Goal: Task Accomplishment & Management: Manage account settings

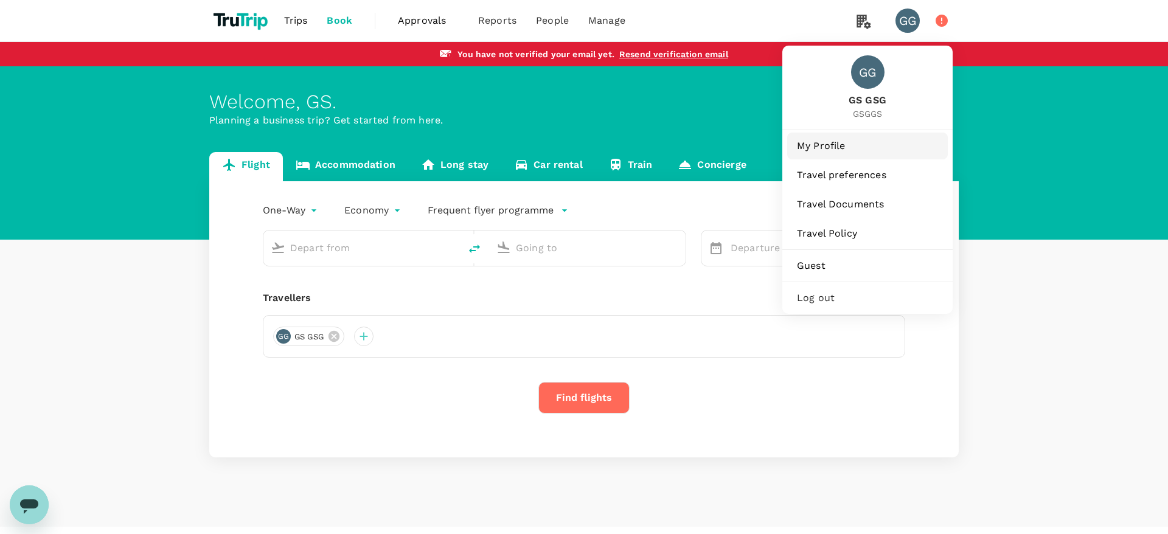
click at [837, 149] on span "My Profile" at bounding box center [867, 146] width 141 height 15
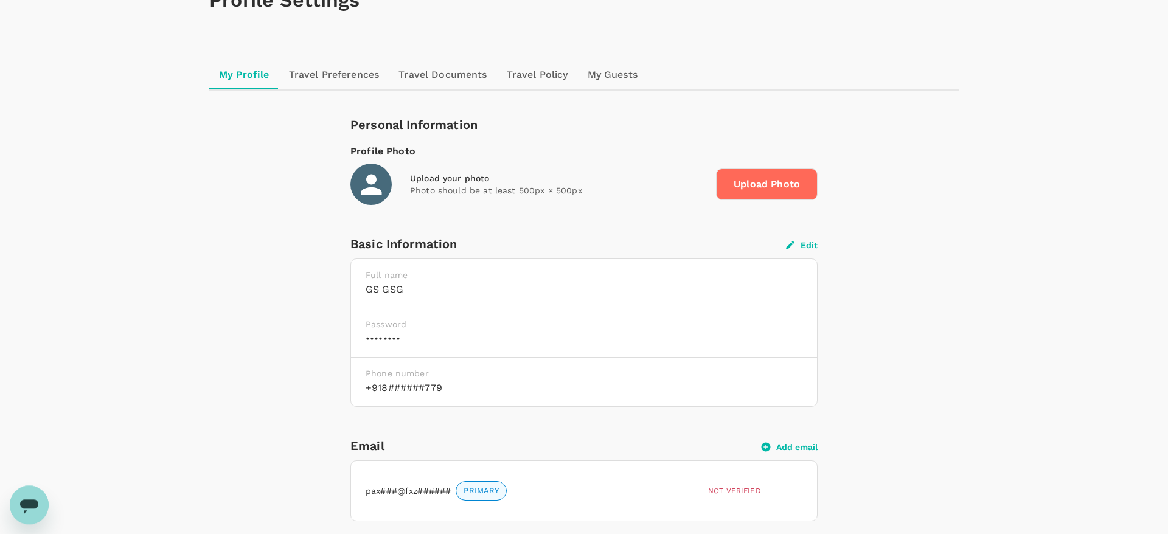
scroll to position [124, 0]
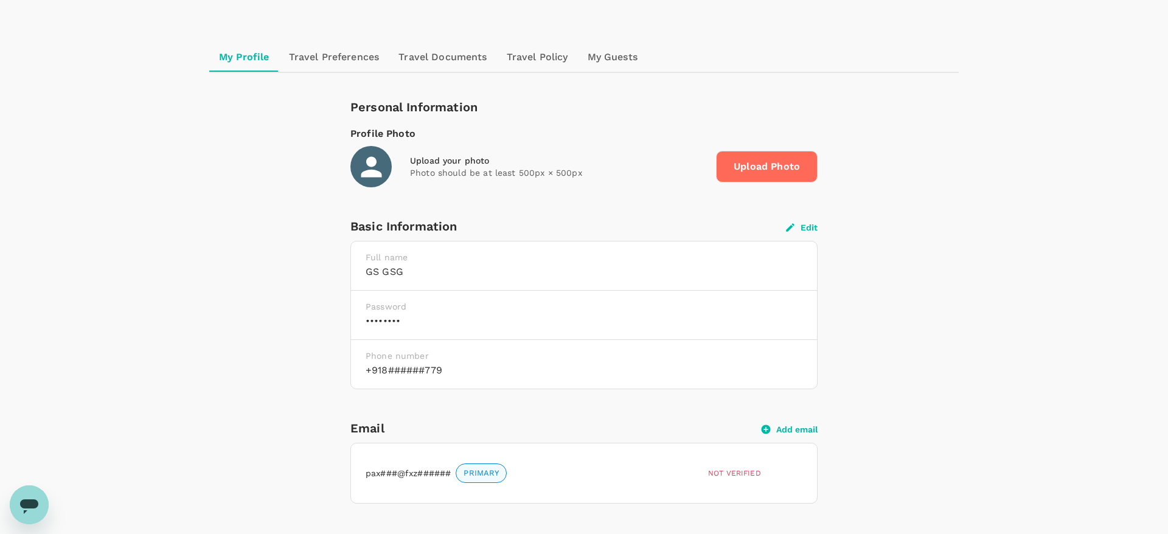
click at [810, 225] on button "Edit" at bounding box center [802, 227] width 32 height 11
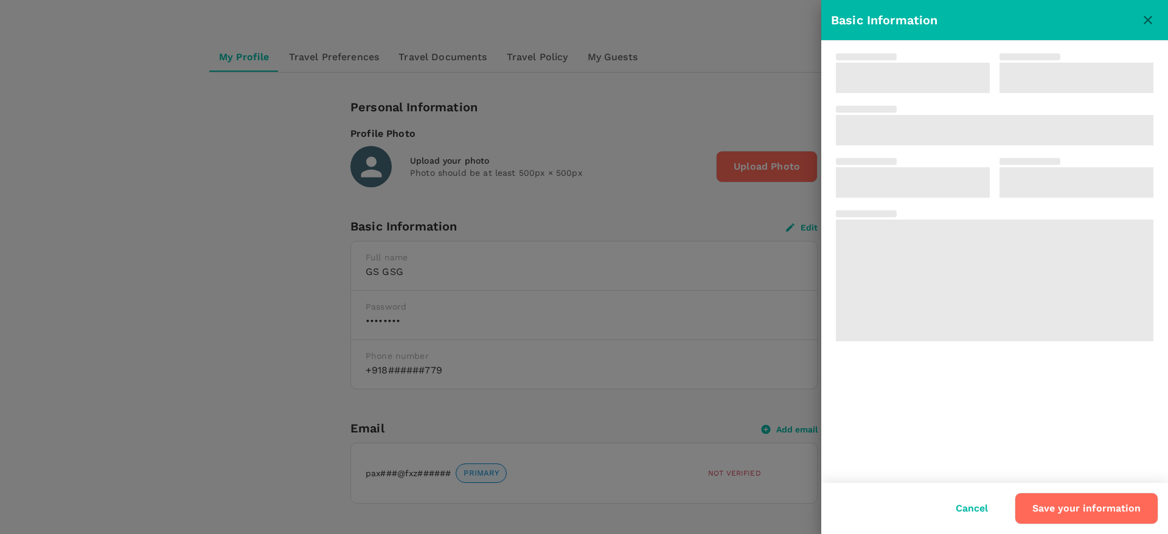
type input "GS"
type input "GSG"
type input "91"
type input "8906070779"
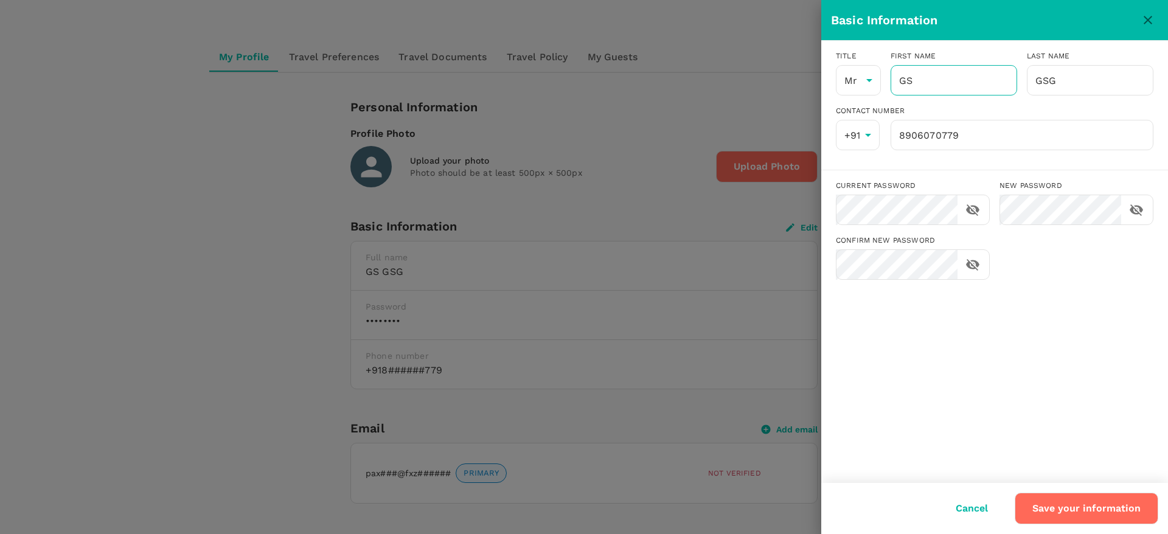
click at [925, 92] on input "GS" at bounding box center [954, 80] width 127 height 30
click at [1060, 517] on button "Save your information" at bounding box center [1087, 509] width 144 height 32
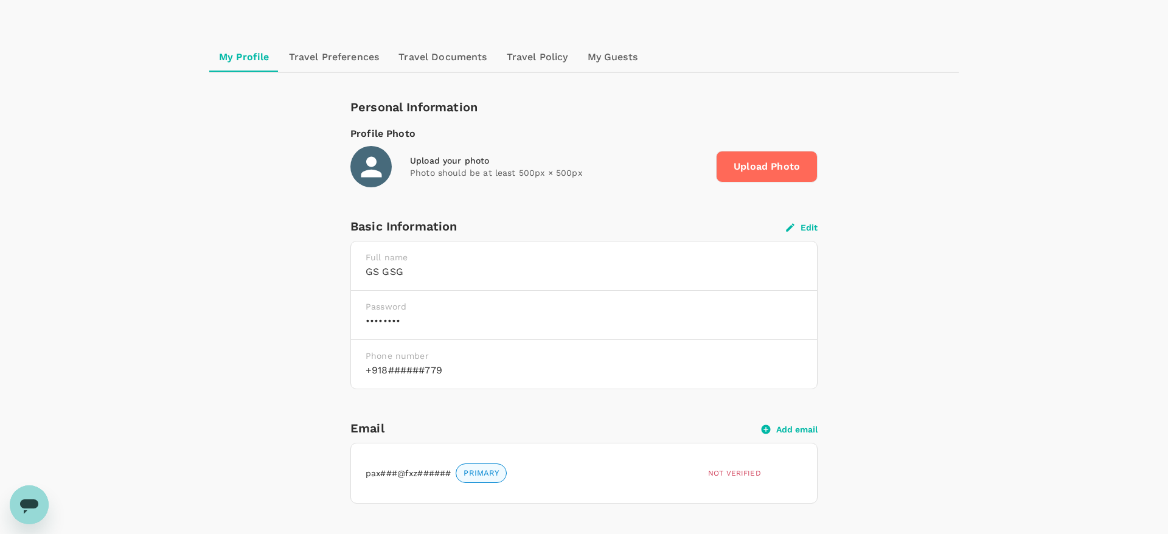
click at [372, 163] on icon at bounding box center [371, 166] width 21 height 21
click at [770, 167] on span "Upload Photo" at bounding box center [767, 167] width 102 height 32
click at [0, 0] on input "Upload Photo" at bounding box center [0, 0] width 0 height 0
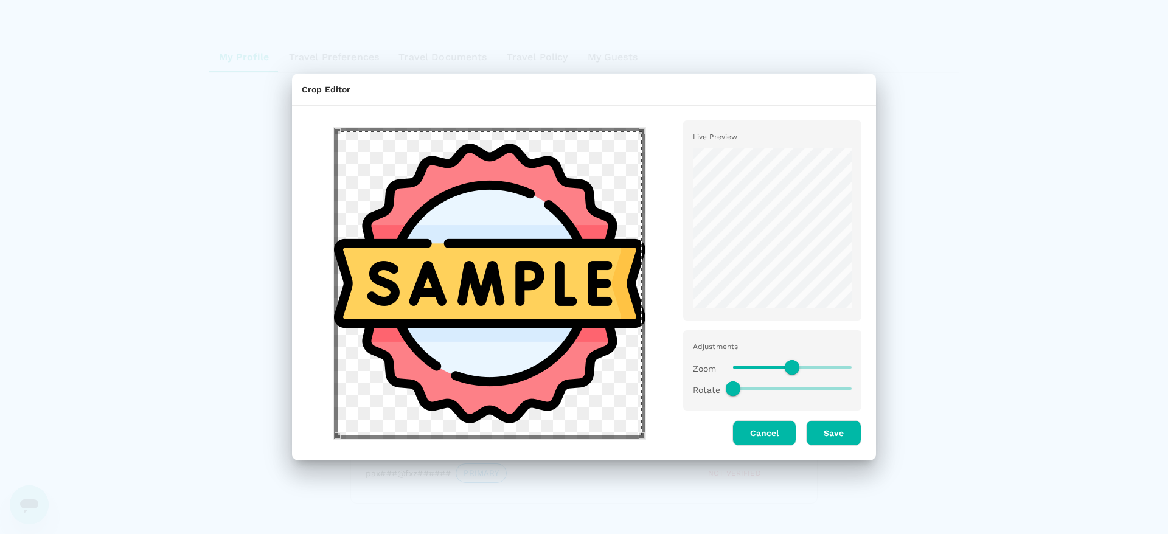
click at [834, 440] on button "Save" at bounding box center [833, 433] width 55 height 26
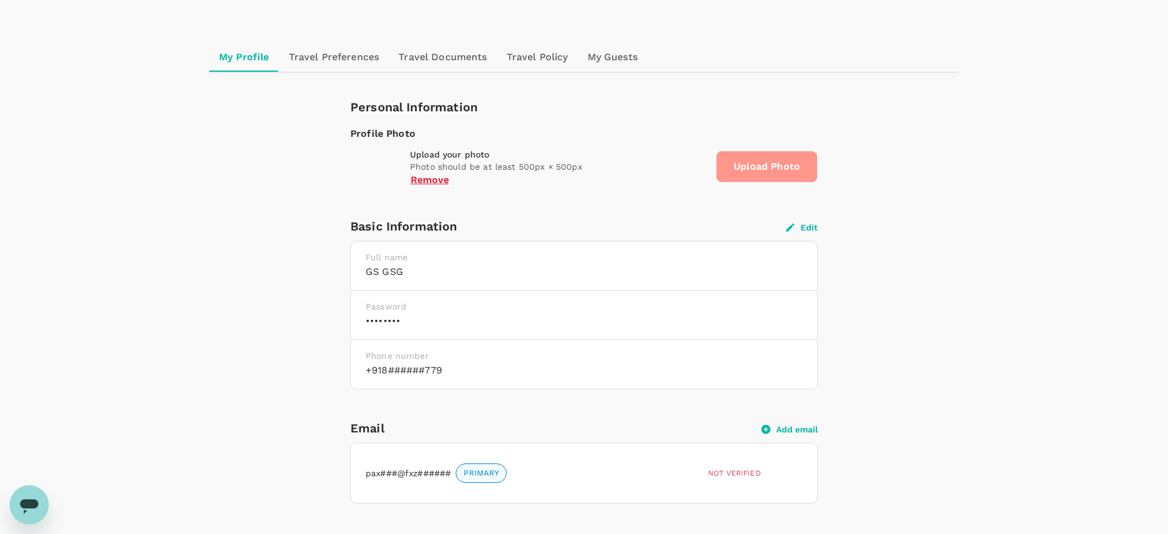
click at [733, 170] on span "Upload Photo" at bounding box center [767, 167] width 102 height 32
click at [0, 0] on input "Upload Photo" at bounding box center [0, 0] width 0 height 0
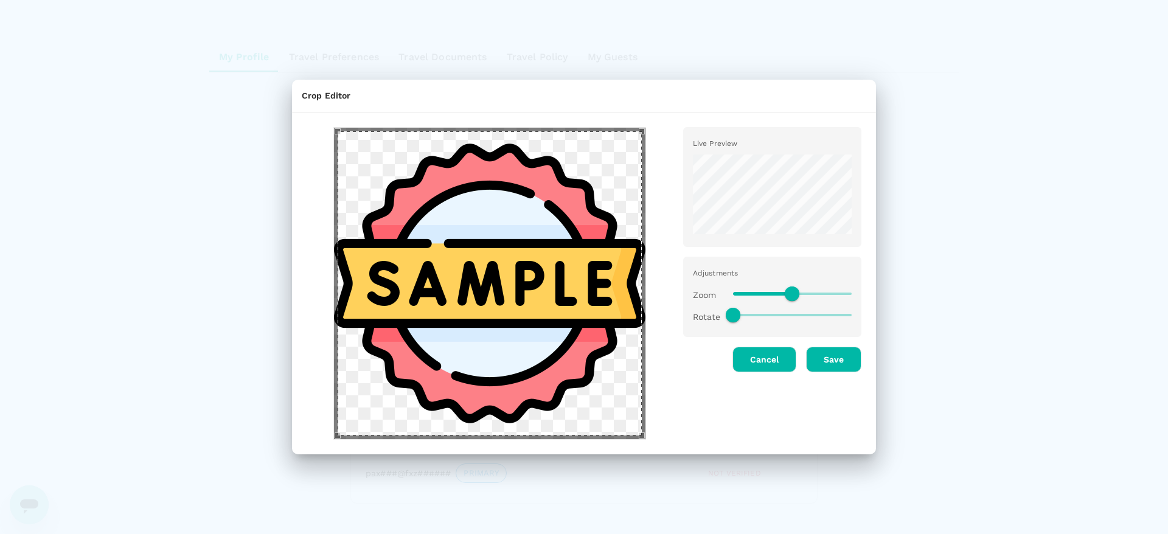
click at [829, 364] on button "Save" at bounding box center [833, 360] width 55 height 26
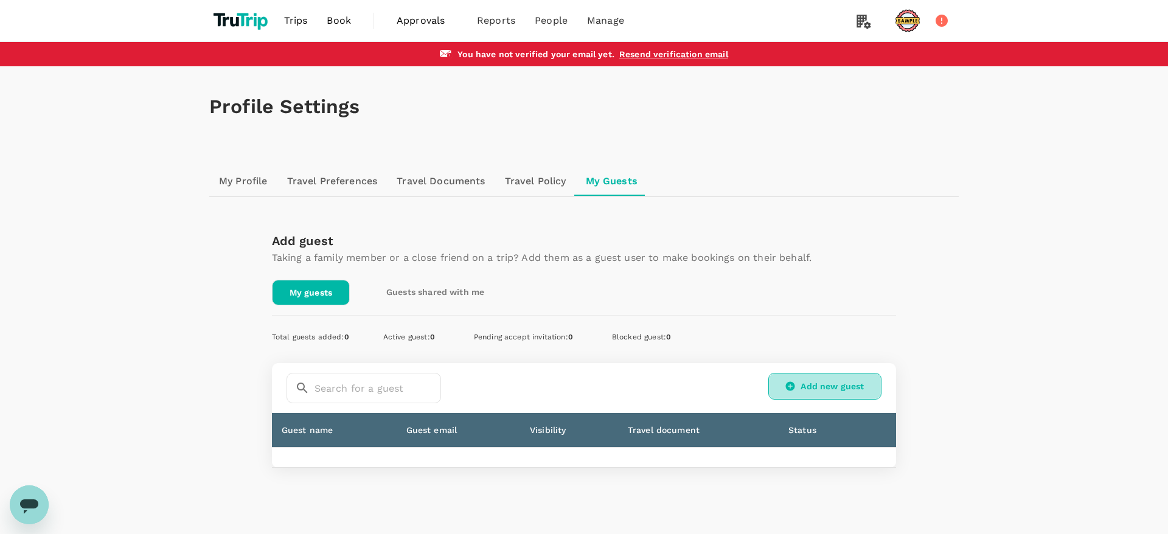
click at [795, 389] on icon at bounding box center [790, 386] width 11 height 11
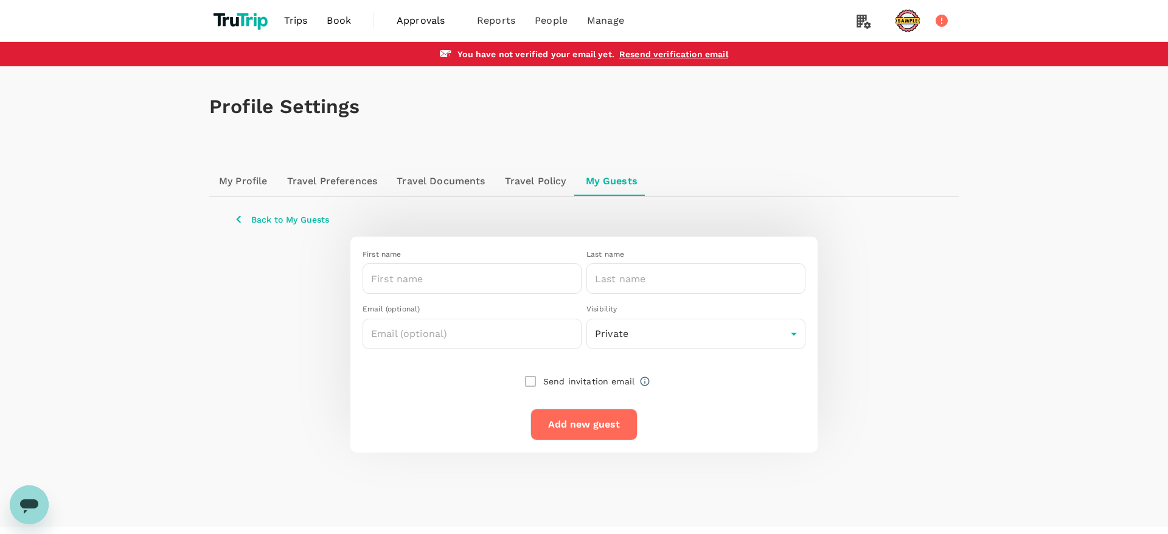
click at [467, 294] on div "Email (optional) ​ Visibility Private private ​" at bounding box center [579, 321] width 453 height 55
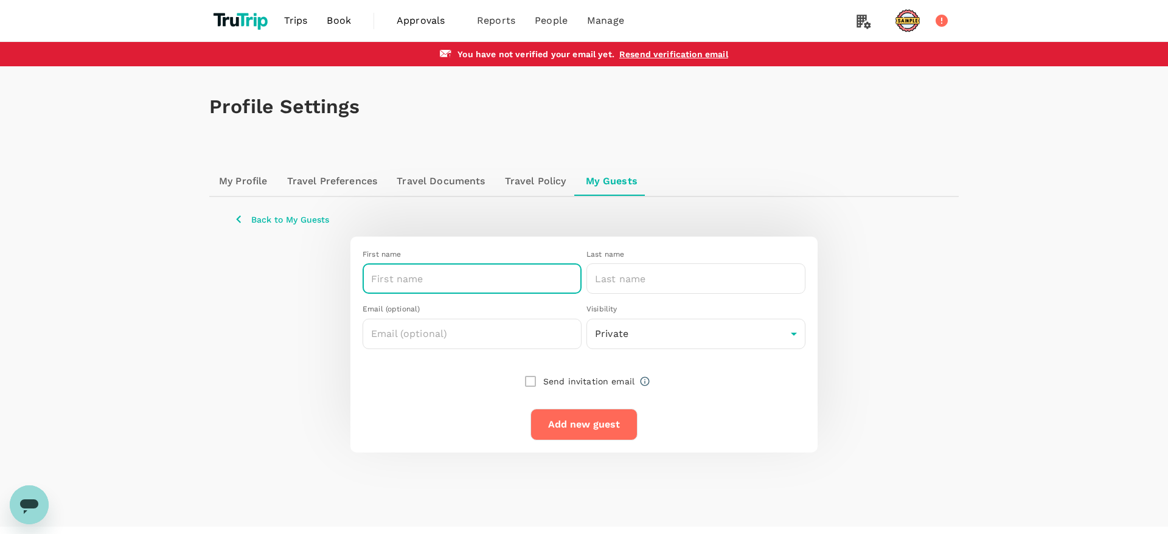
click at [469, 284] on input "text" at bounding box center [472, 278] width 219 height 30
type input ""><h1>testhello</h1>"
click at [652, 285] on input "text" at bounding box center [696, 278] width 219 height 30
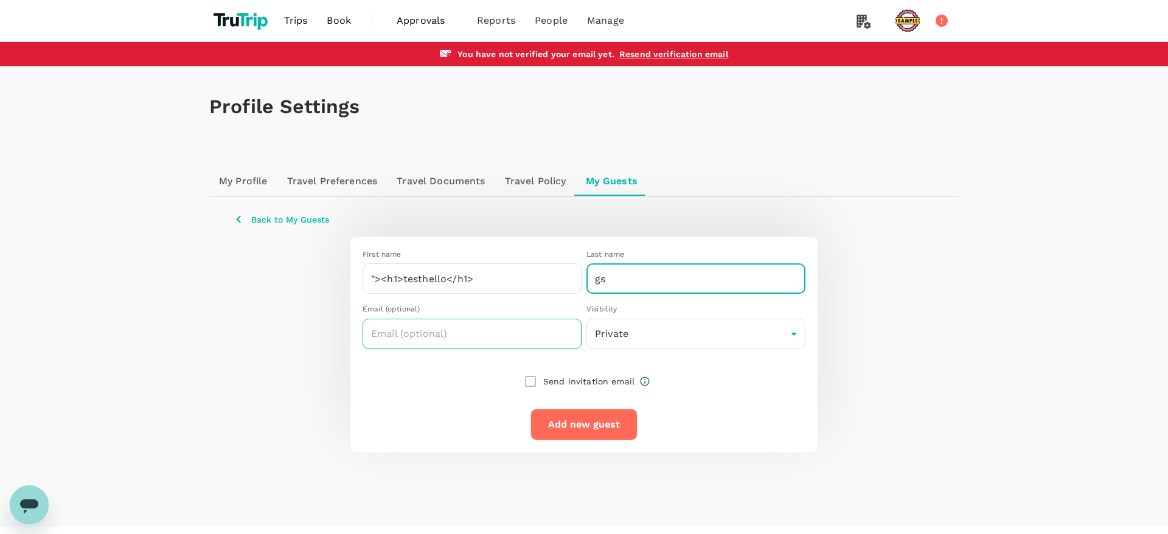
type input "gs"
click at [483, 343] on input "text" at bounding box center [472, 334] width 219 height 30
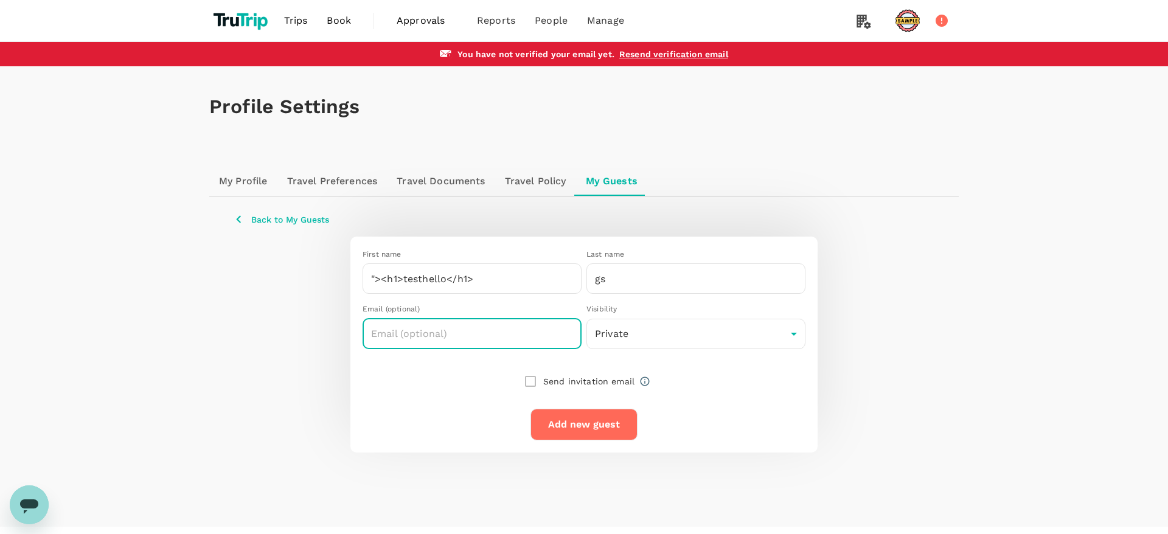
click at [521, 326] on input "text" at bounding box center [472, 334] width 219 height 30
type input "gowtest97@gmail.com"
click at [530, 381] on input "checkbox" at bounding box center [531, 382] width 26 height 26
checkbox input "true"
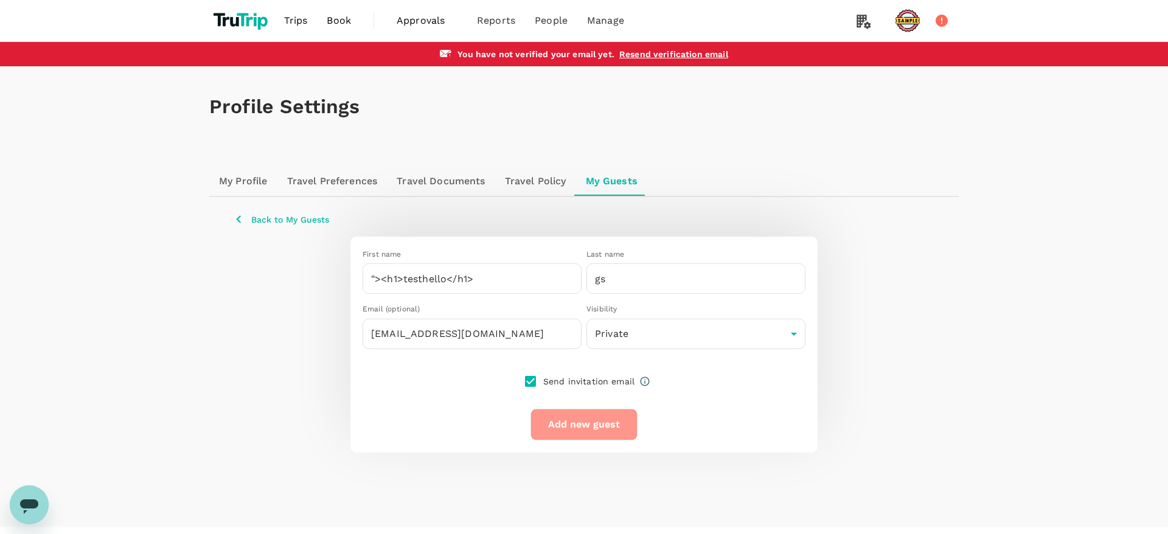
click at [578, 424] on button "Add new guest" at bounding box center [584, 425] width 107 height 32
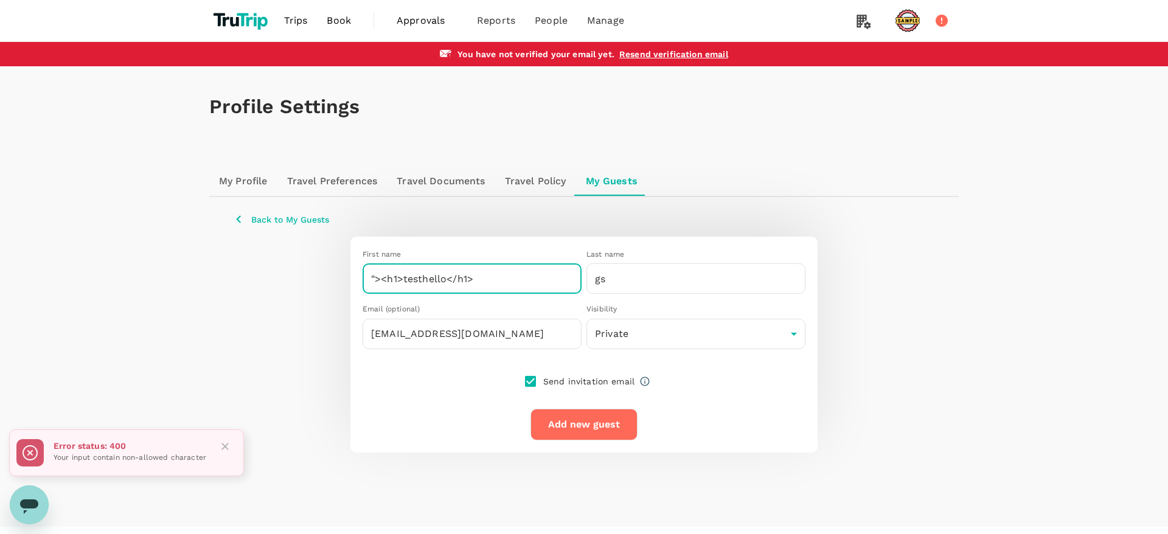
drag, startPoint x: 403, startPoint y: 277, endPoint x: 327, endPoint y: 280, distance: 76.1
click at [363, 280] on input ""><h1>testhello</h1>" at bounding box center [472, 278] width 219 height 30
click at [481, 282] on input "testhello</h1>" at bounding box center [472, 278] width 219 height 30
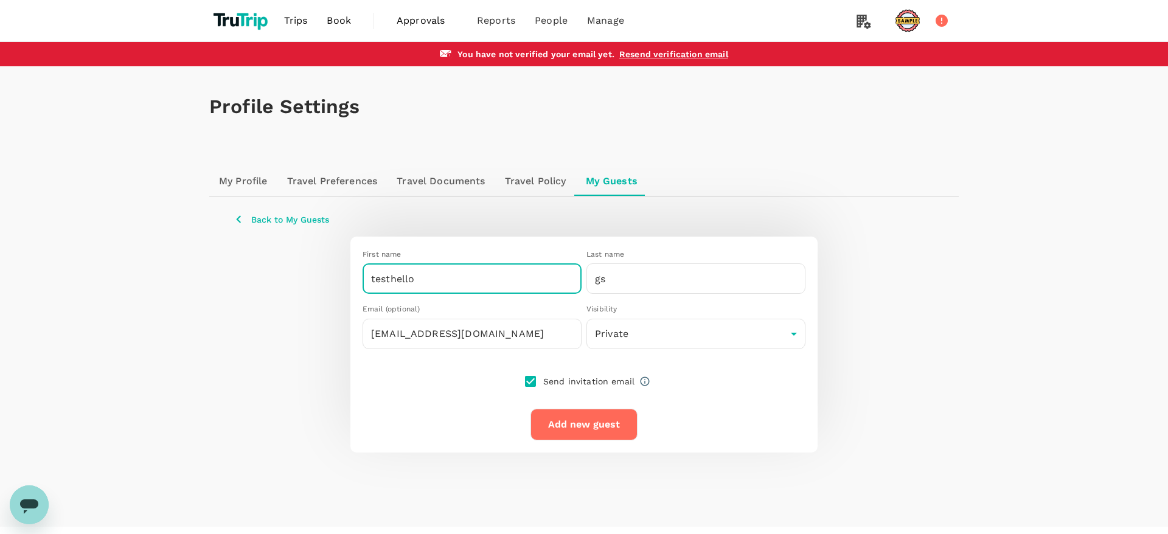
type input "testhello"
click at [574, 403] on div "Add new guest" at bounding box center [579, 417] width 117 height 46
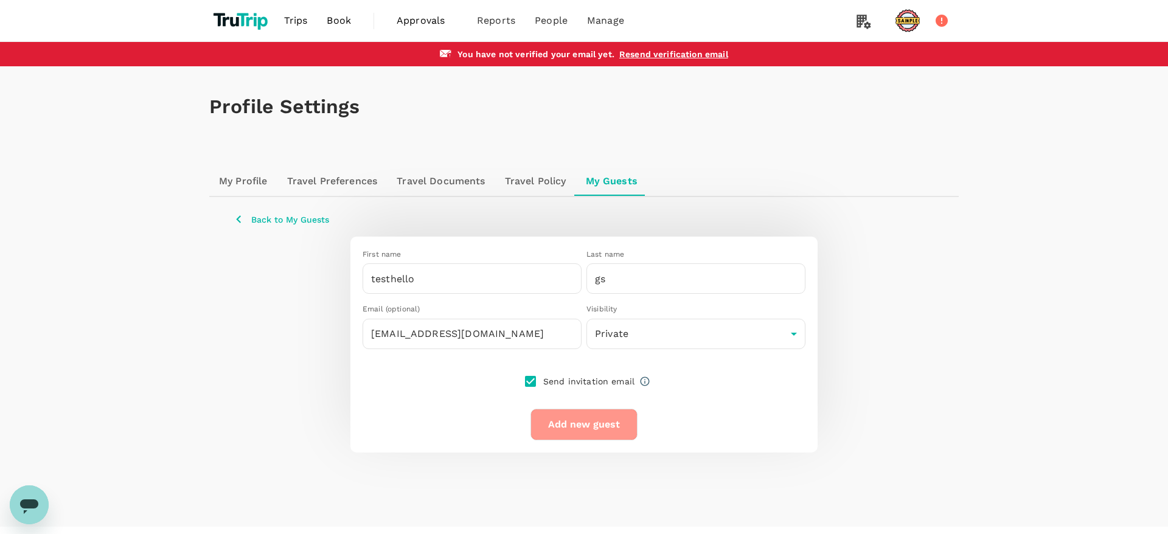
click at [577, 411] on button "Add new guest" at bounding box center [584, 425] width 107 height 32
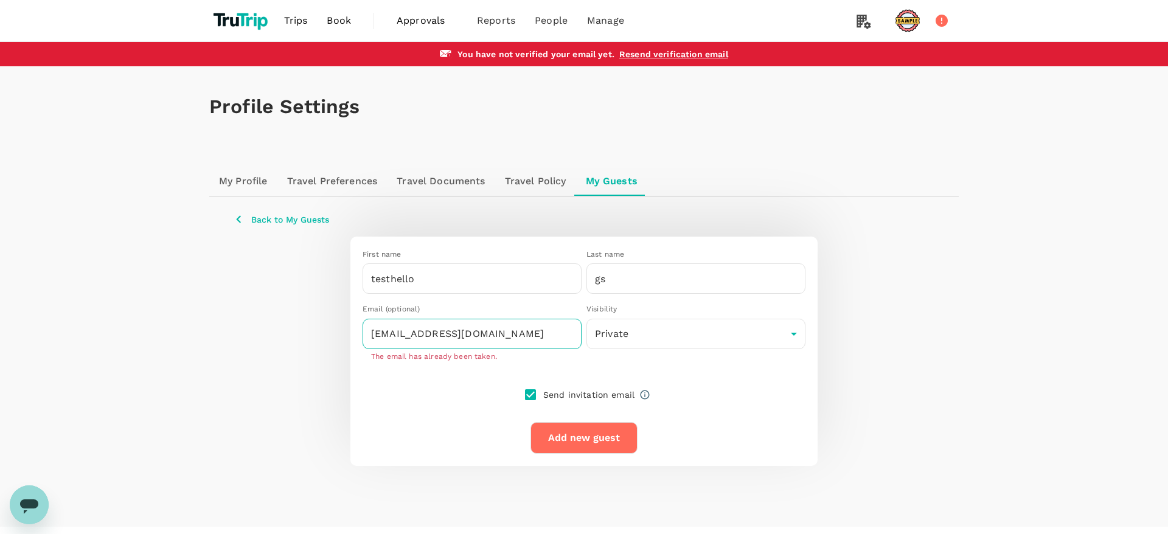
click at [490, 335] on input "gowtest97@gmail.com" at bounding box center [472, 334] width 219 height 30
click at [420, 335] on input "gowtest97@gmail.com" at bounding box center [472, 334] width 219 height 30
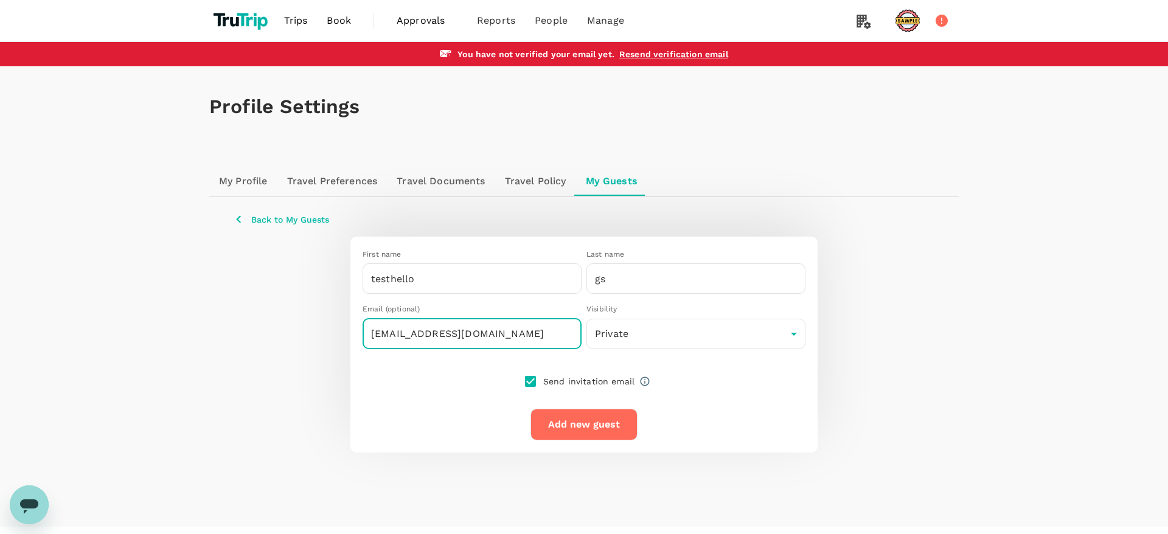
type input "gowtest9@gmail.com"
click at [441, 335] on input "gowtest9@gmail.com" at bounding box center [472, 334] width 219 height 30
checkbox input "false"
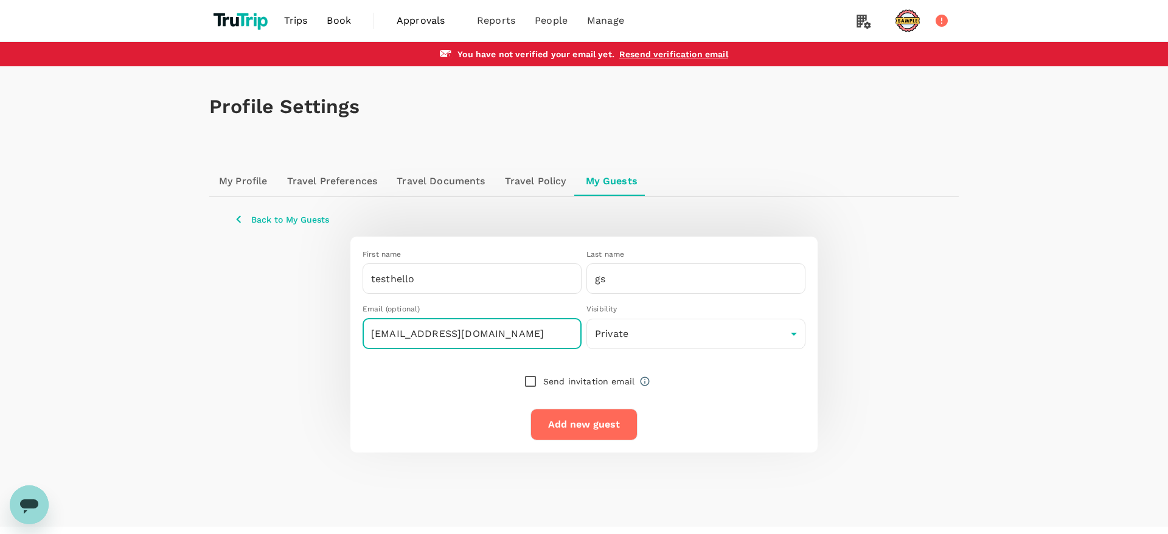
type input "yuvabughunter@gmail.com"
click at [526, 378] on input "checkbox" at bounding box center [531, 382] width 26 height 26
checkbox input "true"
click at [591, 434] on button "Add new guest" at bounding box center [584, 425] width 107 height 32
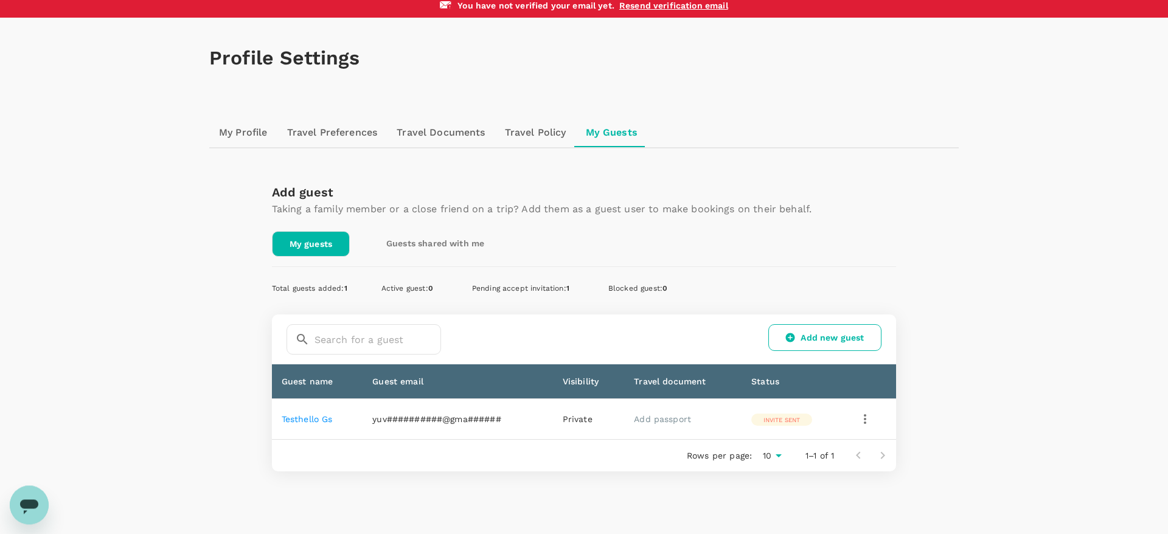
scroll to position [96, 0]
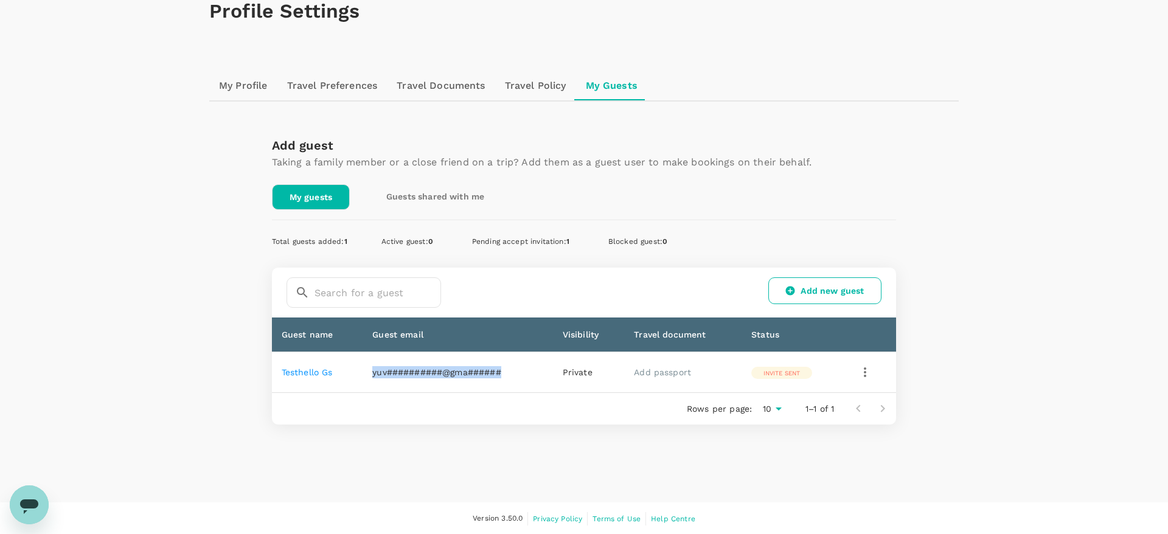
drag, startPoint x: 370, startPoint y: 373, endPoint x: 520, endPoint y: 372, distance: 150.3
click at [517, 372] on td "yuv##########@gma######" at bounding box center [458, 372] width 190 height 41
click at [563, 393] on div "Rows per page: 10 10 1–1 of 1" at bounding box center [584, 409] width 625 height 32
click at [868, 372] on icon "button" at bounding box center [865, 372] width 15 height 15
click at [867, 376] on icon "button" at bounding box center [865, 372] width 15 height 15
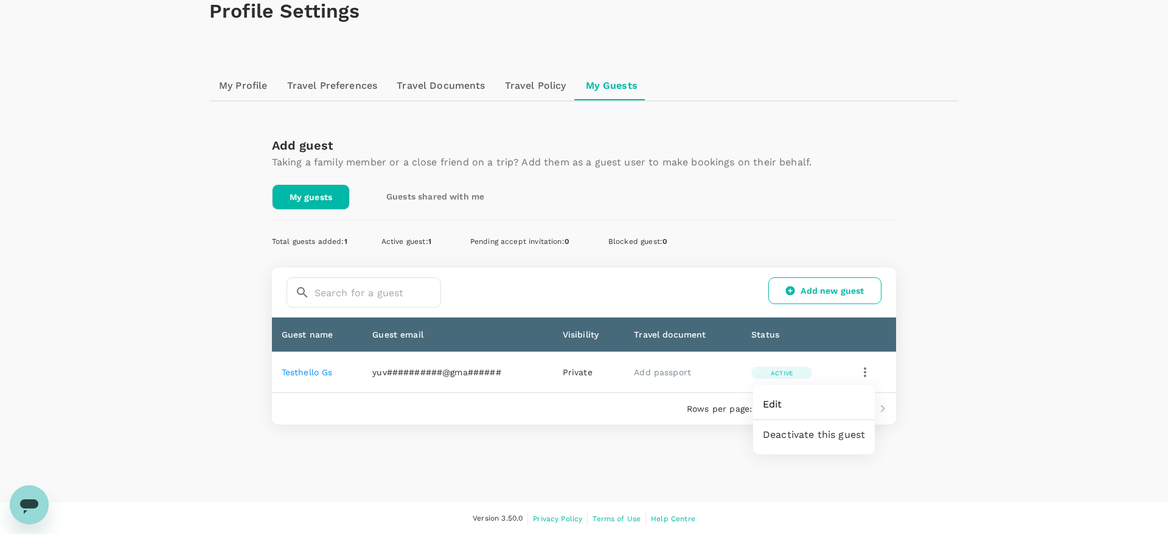
click at [800, 414] on link "Edit" at bounding box center [814, 404] width 122 height 29
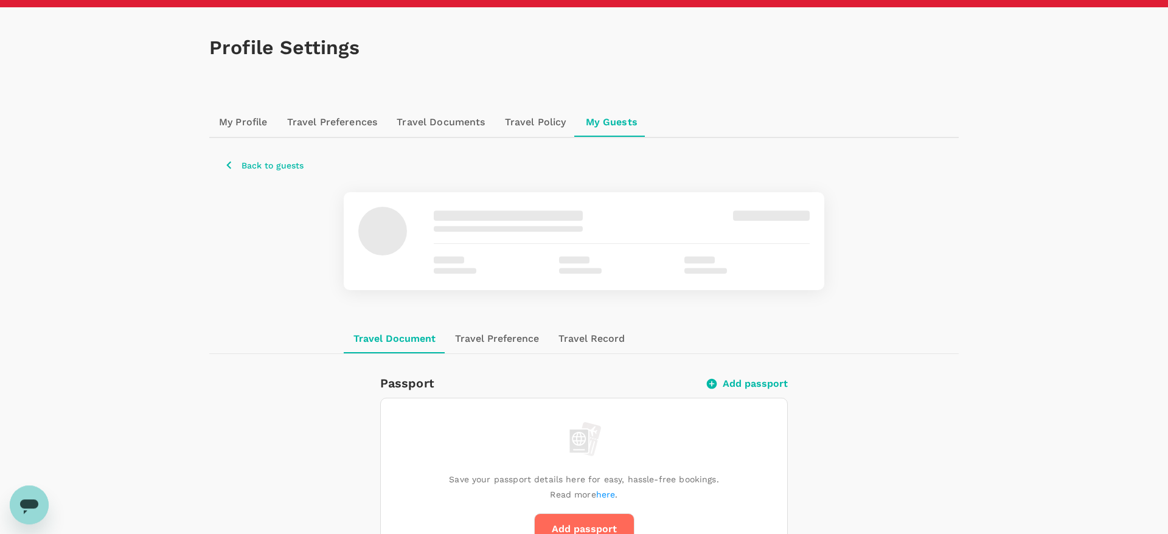
scroll to position [124, 0]
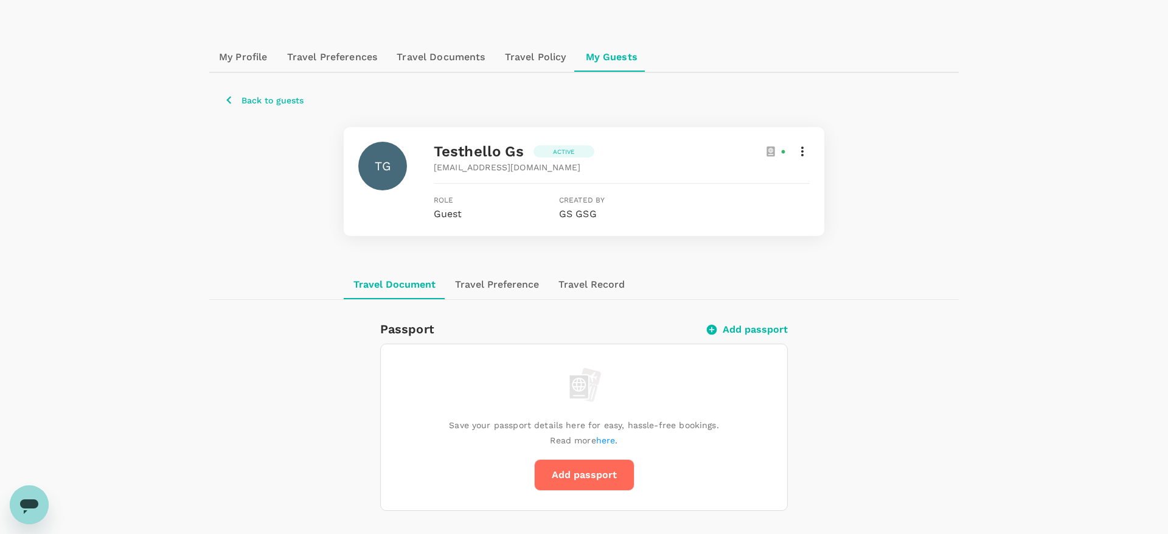
click at [796, 145] on icon at bounding box center [802, 151] width 15 height 15
click at [762, 190] on div "Edit guest details" at bounding box center [748, 181] width 122 height 29
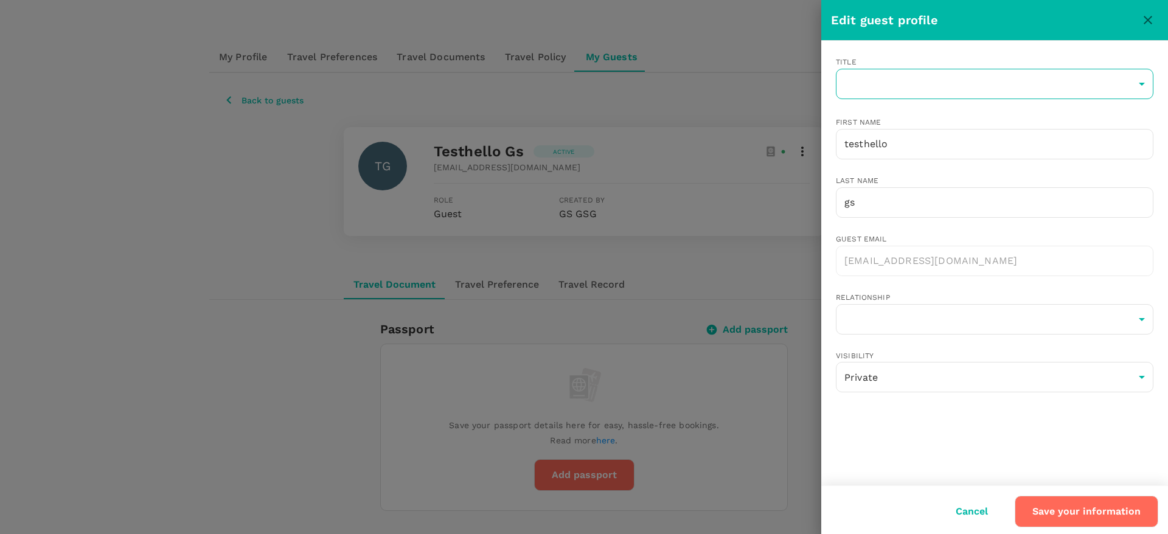
click at [869, 79] on body "Trips Book Approvals 0 Reports People Manage You have not verified your email y…" at bounding box center [584, 507] width 1168 height 1262
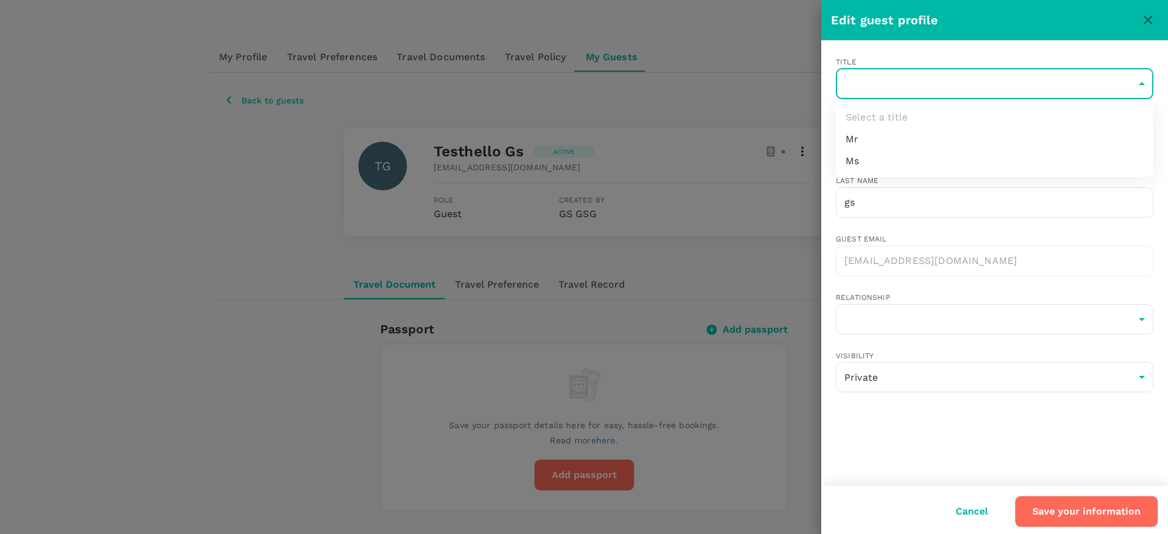
click at [872, 144] on li "Mr" at bounding box center [995, 139] width 318 height 22
type input "Mr"
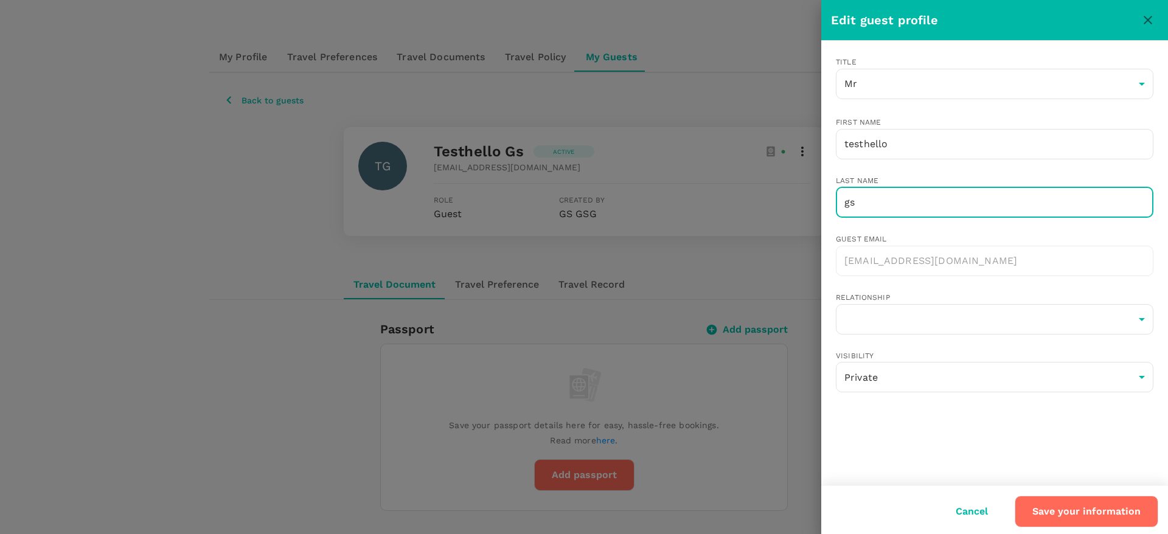
click at [884, 211] on input "gs" at bounding box center [995, 202] width 318 height 30
type input "gsv"
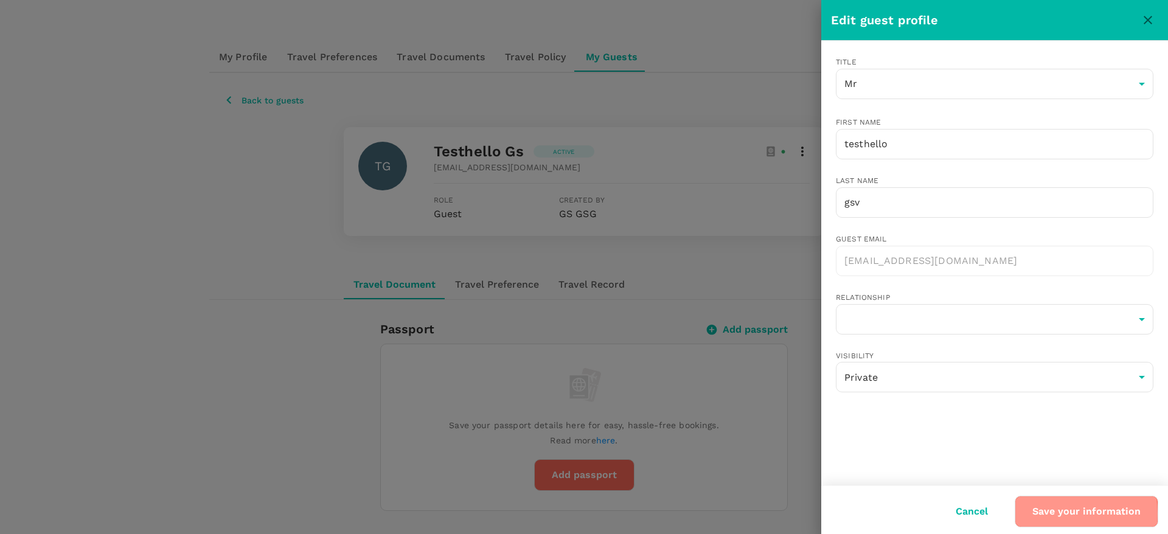
click at [1055, 514] on button "Save your information" at bounding box center [1087, 512] width 144 height 32
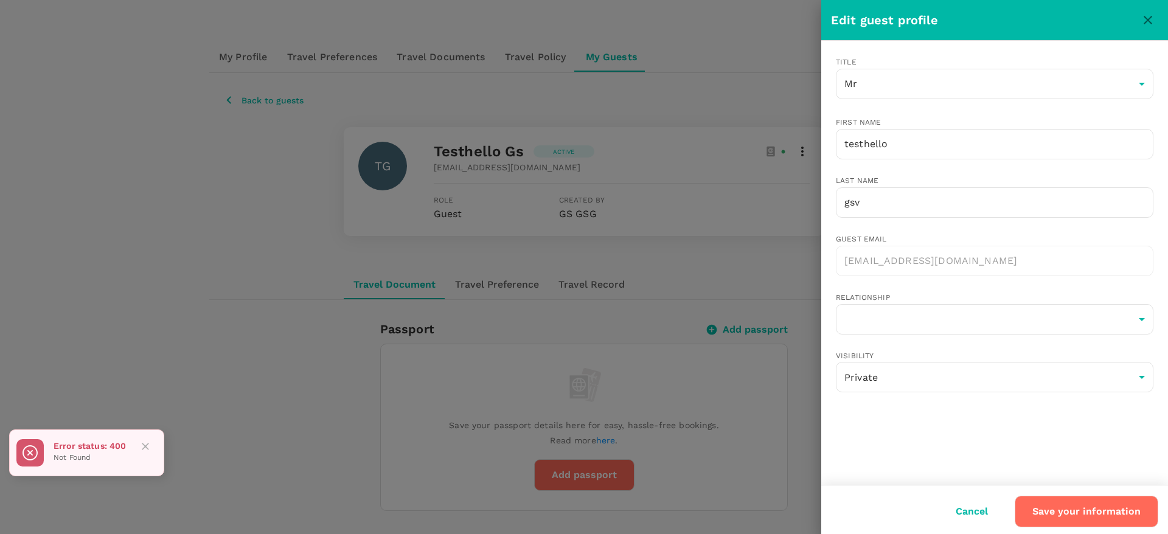
click at [158, 447] on div "Error status: 400 Not Found" at bounding box center [86, 453] width 155 height 47
click at [153, 447] on button "Close" at bounding box center [145, 446] width 18 height 18
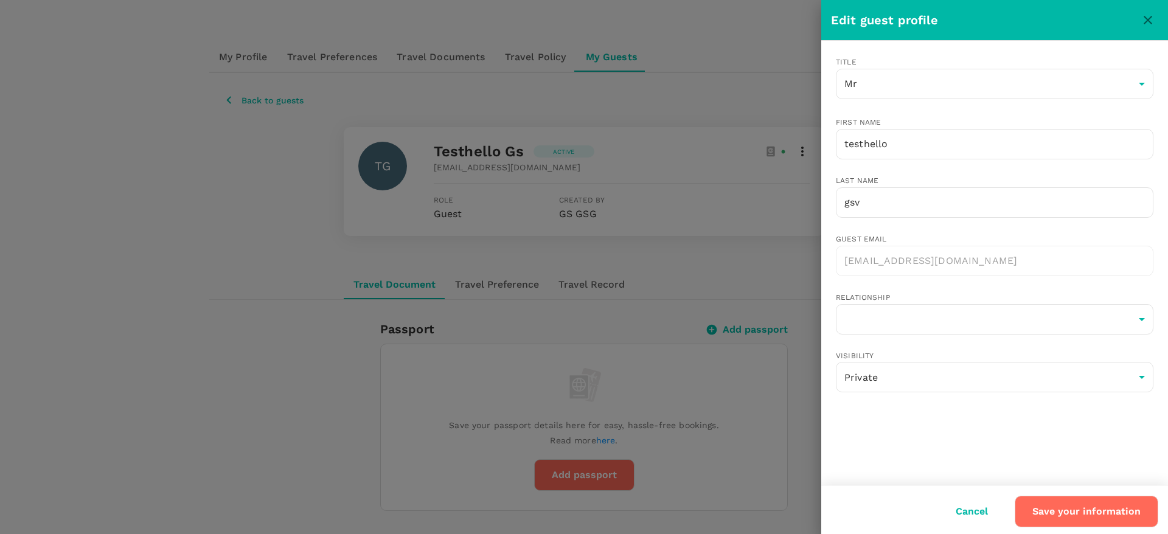
click at [638, 132] on div at bounding box center [584, 267] width 1168 height 534
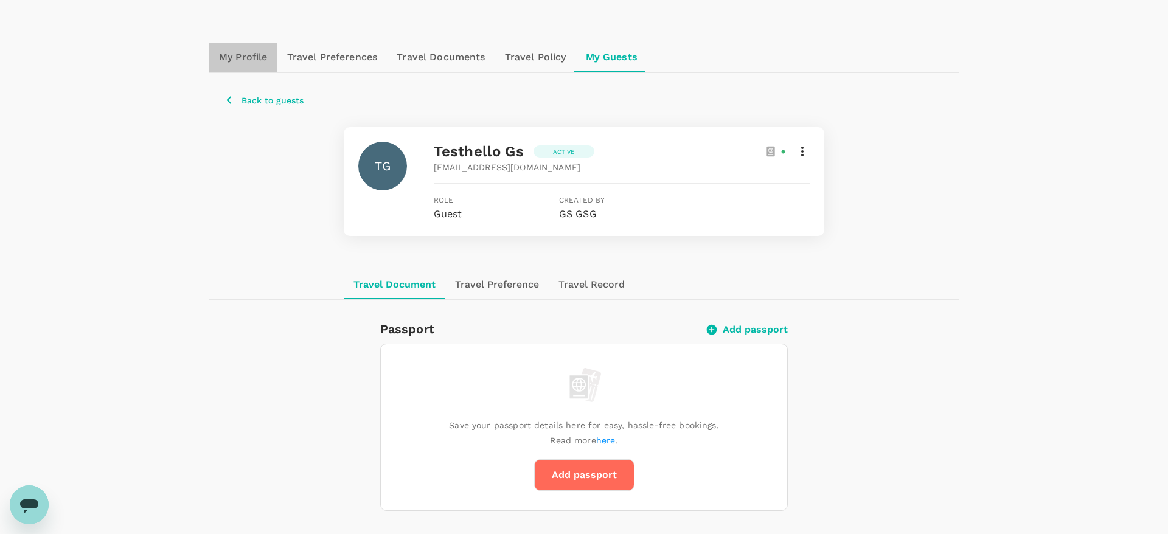
click at [244, 59] on link "My Profile" at bounding box center [243, 57] width 68 height 29
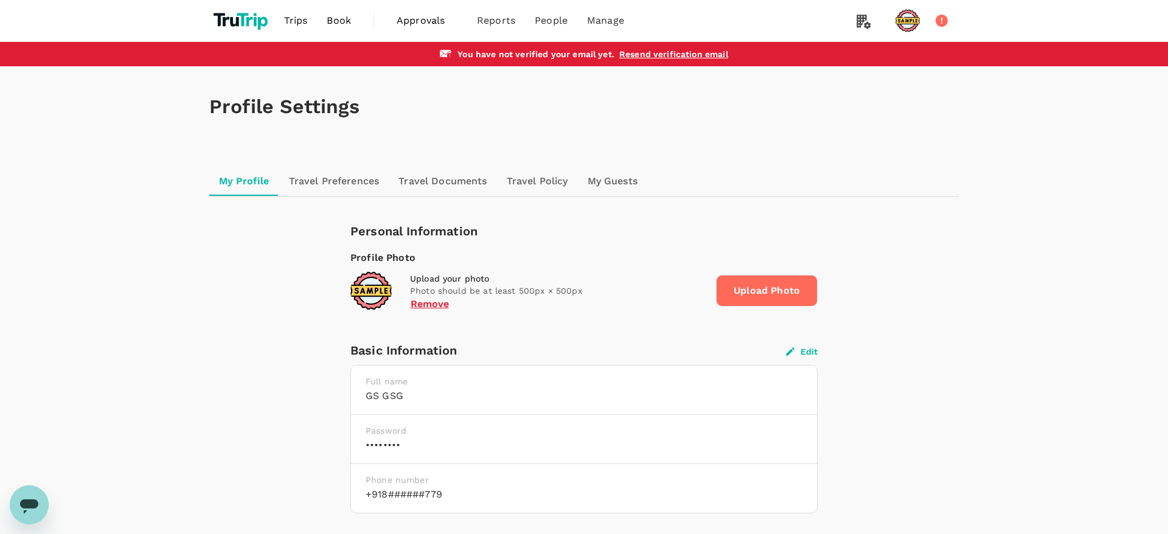
click at [793, 355] on icon "button" at bounding box center [790, 351] width 11 height 11
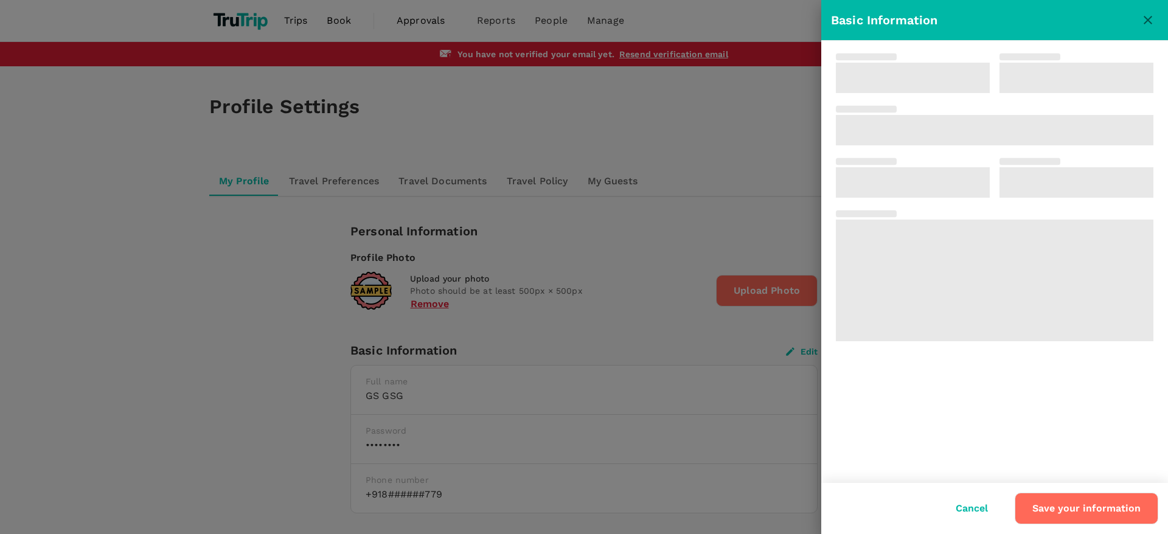
type input "GS"
type input "GSG"
type input "91"
type input "8906070779"
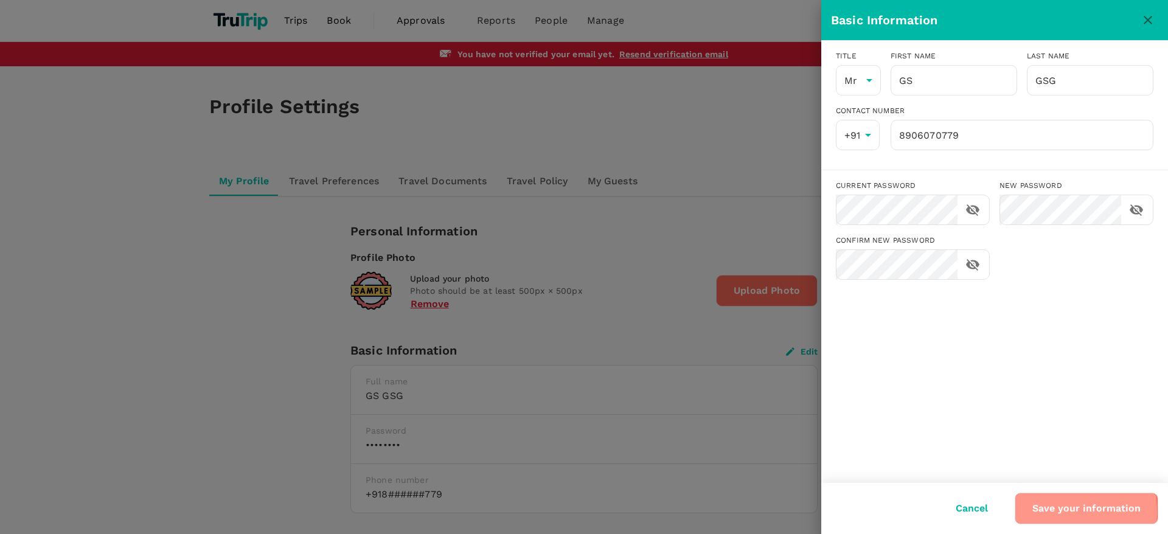
click at [1024, 512] on button "Save your information" at bounding box center [1087, 509] width 144 height 32
